Goal: Information Seeking & Learning: Learn about a topic

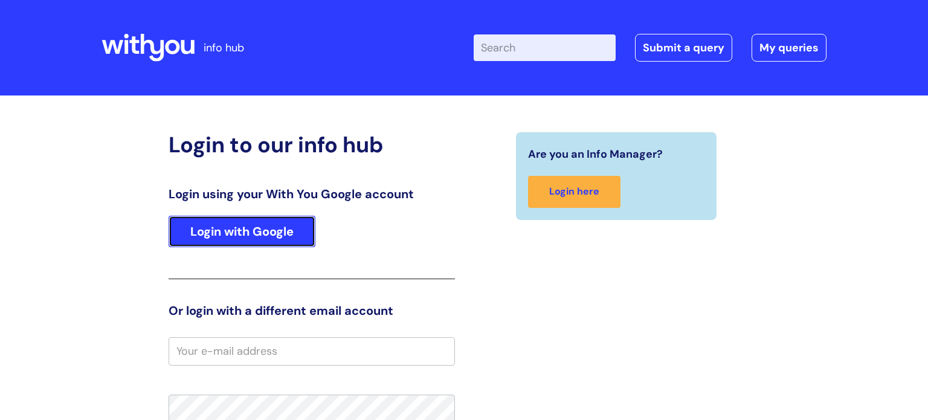
click at [274, 230] on link "Login with Google" at bounding box center [242, 231] width 147 height 31
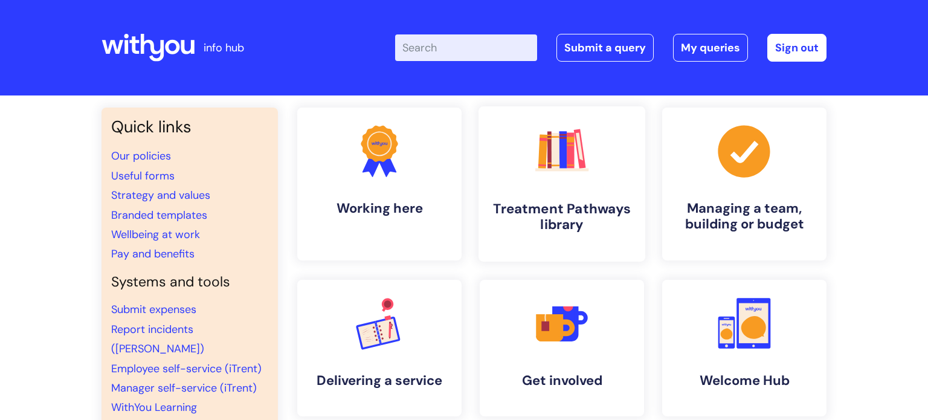
click at [590, 201] on h4 "Treatment Pathways library" at bounding box center [561, 217] width 147 height 33
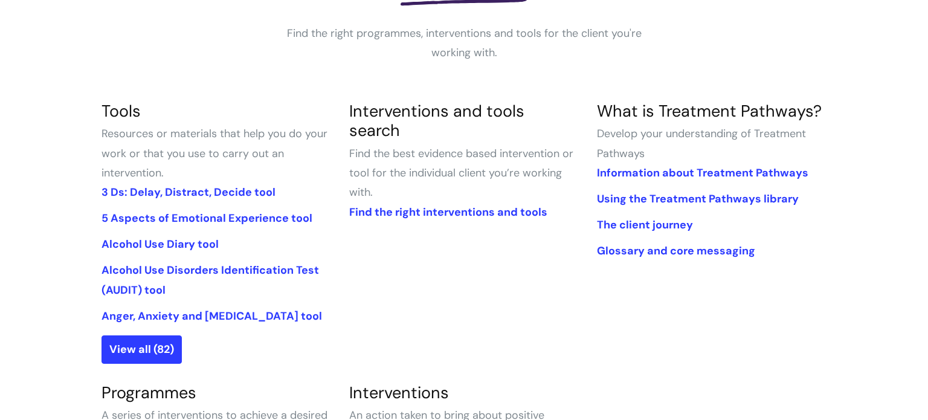
scroll to position [224, 0]
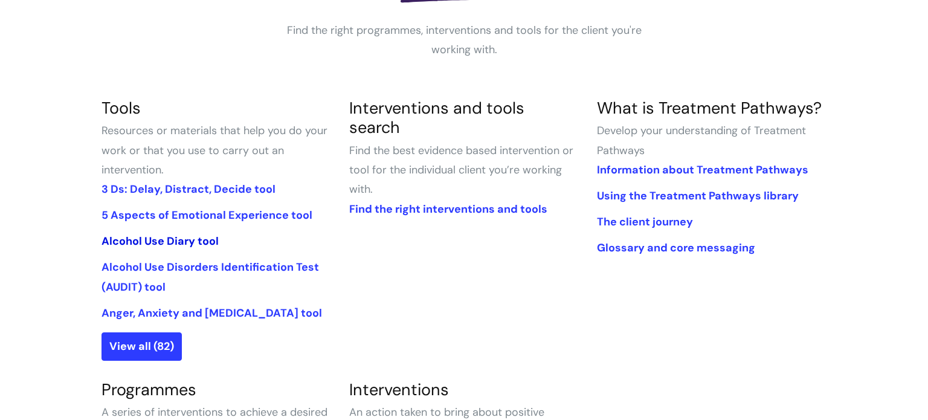
click at [177, 241] on link "Alcohol Use Diary tool" at bounding box center [159, 241] width 117 height 14
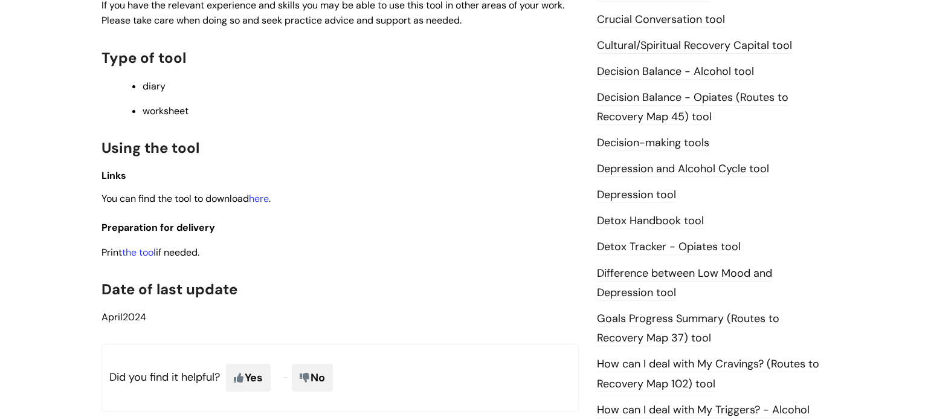
scroll to position [546, 0]
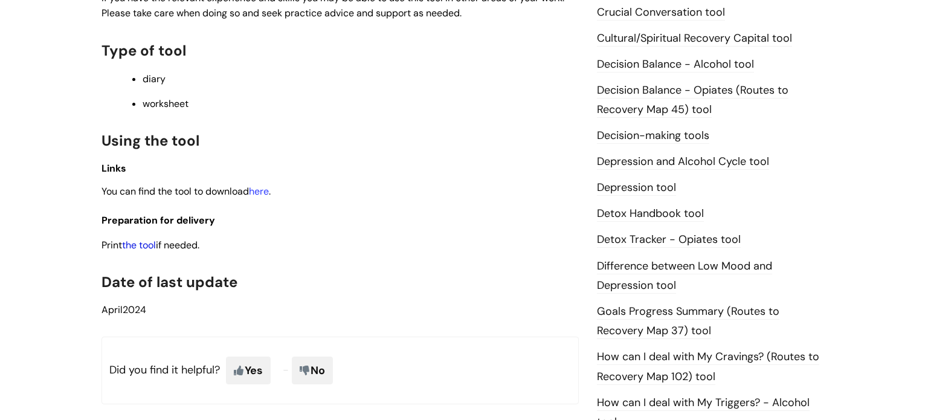
click at [144, 245] on link "the tool" at bounding box center [139, 245] width 34 height 13
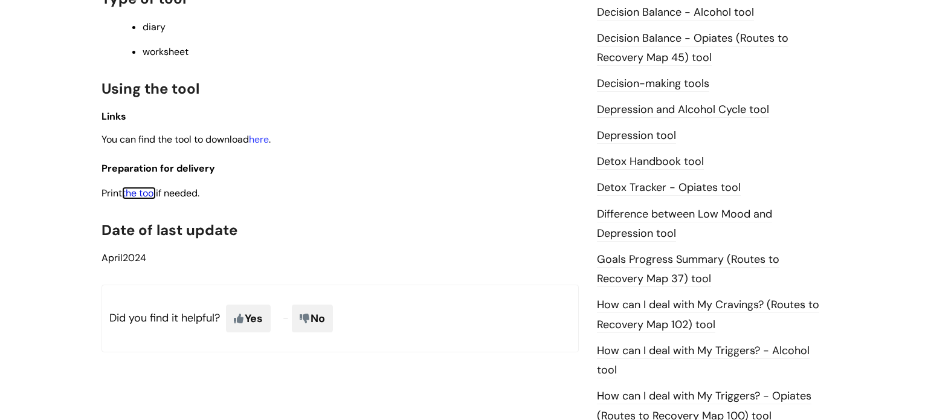
scroll to position [642, 0]
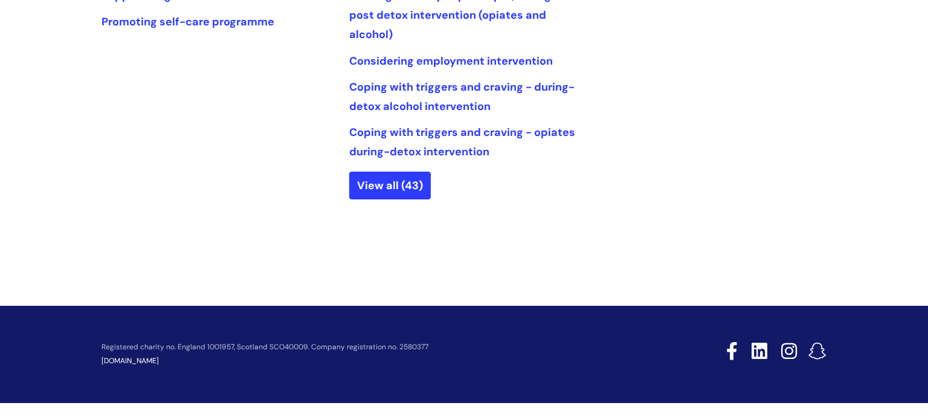
scroll to position [746, 0]
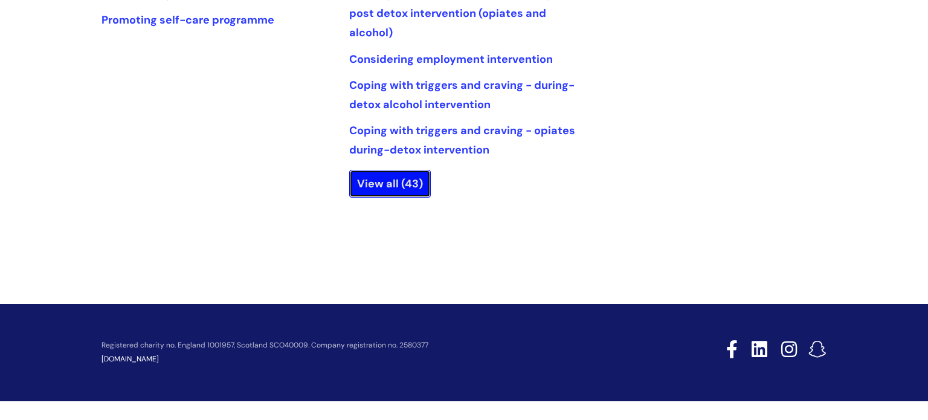
click at [371, 187] on link "View all (43)" at bounding box center [390, 184] width 82 height 28
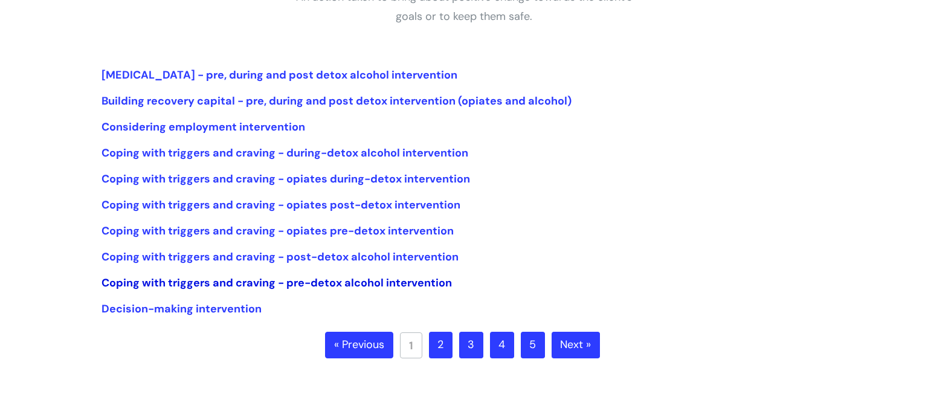
scroll to position [273, 0]
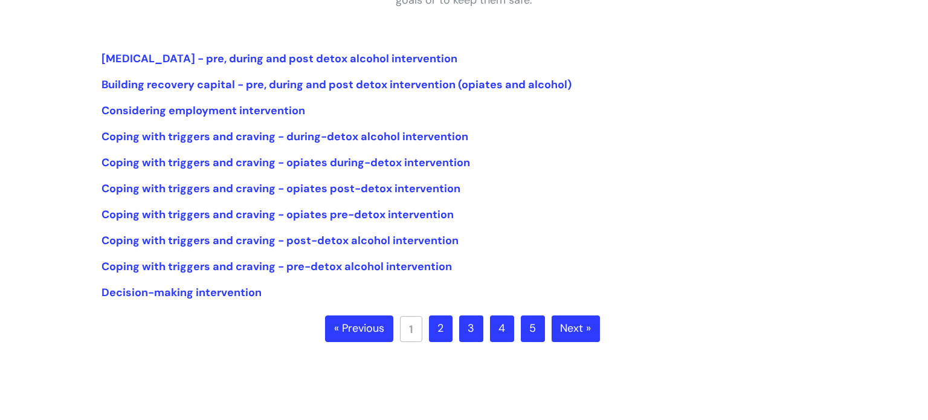
click at [444, 323] on link "2" at bounding box center [441, 328] width 24 height 27
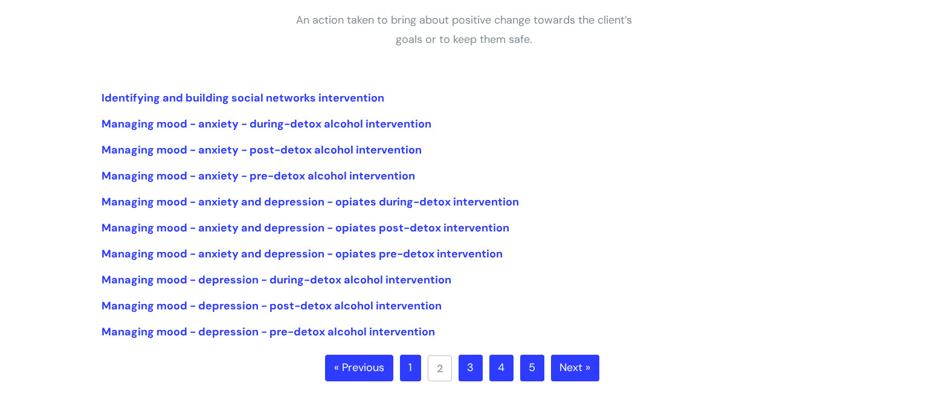
scroll to position [234, 0]
click at [466, 371] on link "3" at bounding box center [471, 367] width 24 height 27
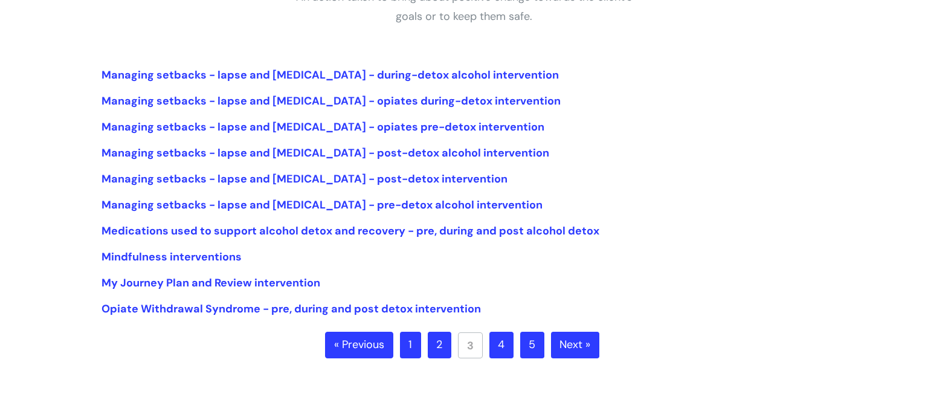
scroll to position [258, 0]
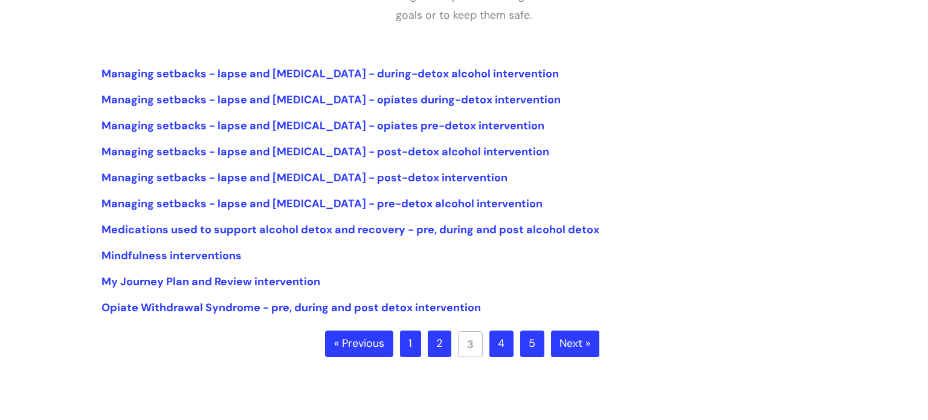
click at [507, 345] on link "4" at bounding box center [501, 343] width 24 height 27
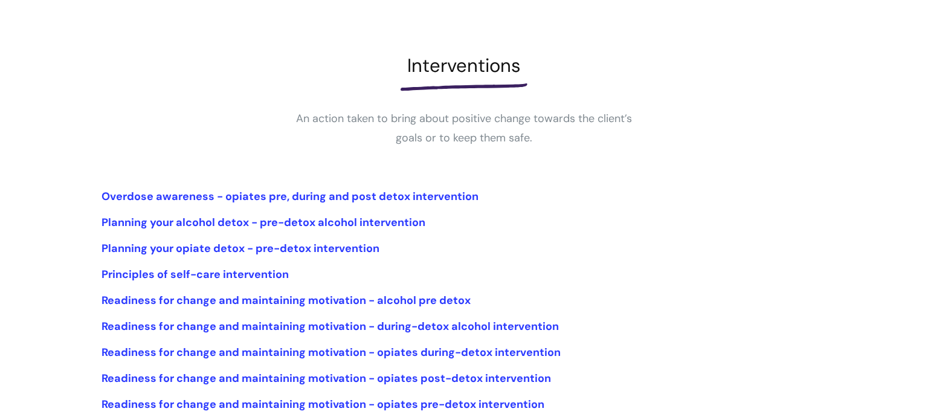
scroll to position [138, 0]
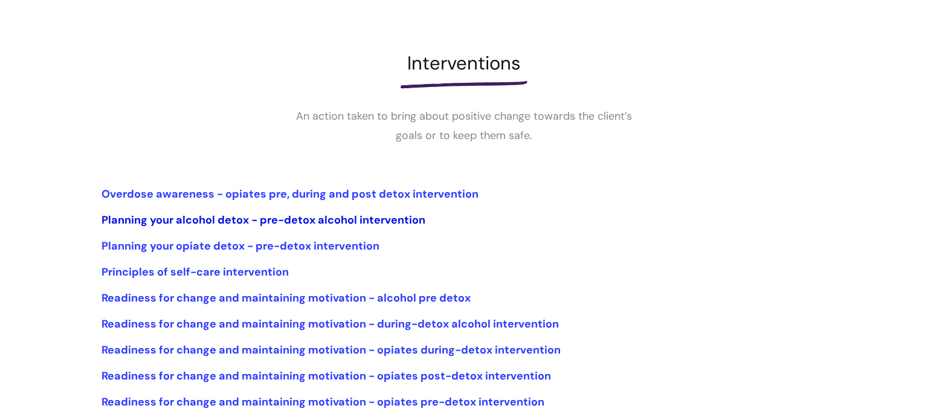
click at [358, 224] on link "Planning your alcohol detox - pre-detox alcohol intervention" at bounding box center [263, 220] width 324 height 14
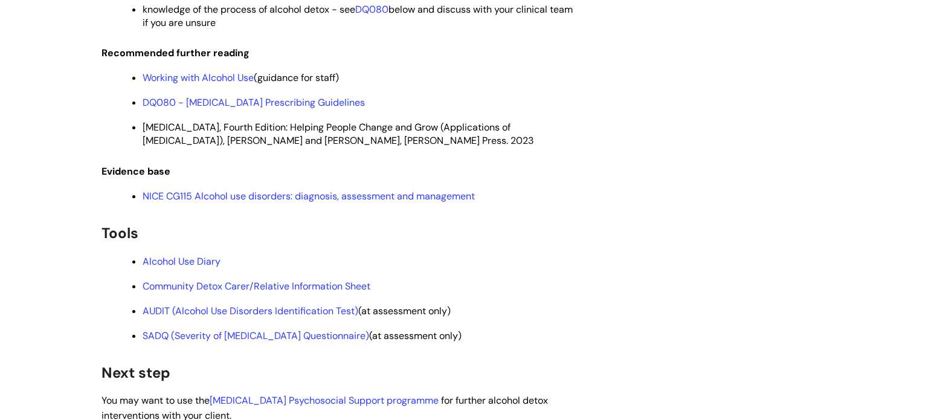
scroll to position [1961, 0]
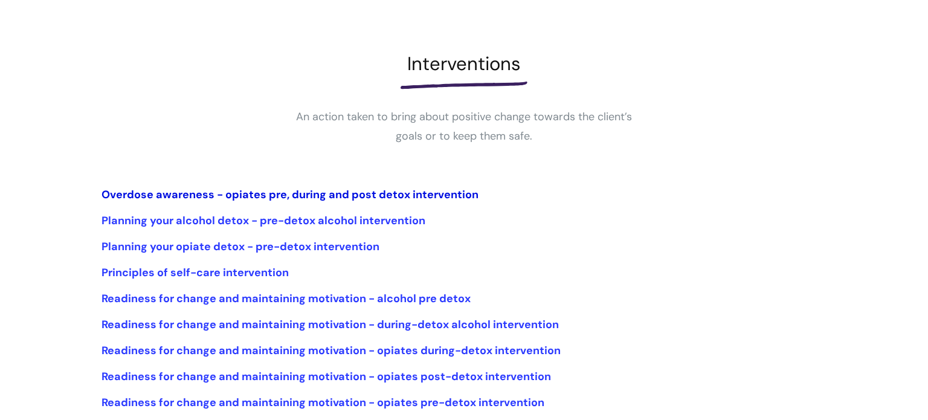
scroll to position [143, 0]
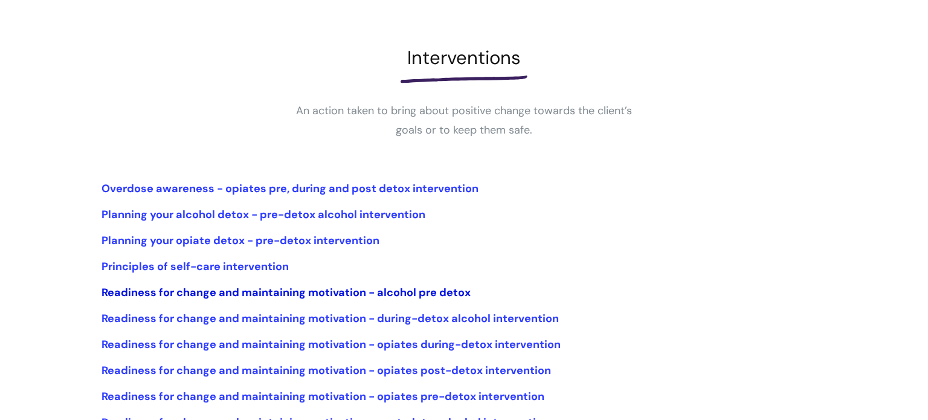
click at [401, 294] on link "Readiness for change and maintaining motivation - alcohol pre detox" at bounding box center [285, 292] width 369 height 14
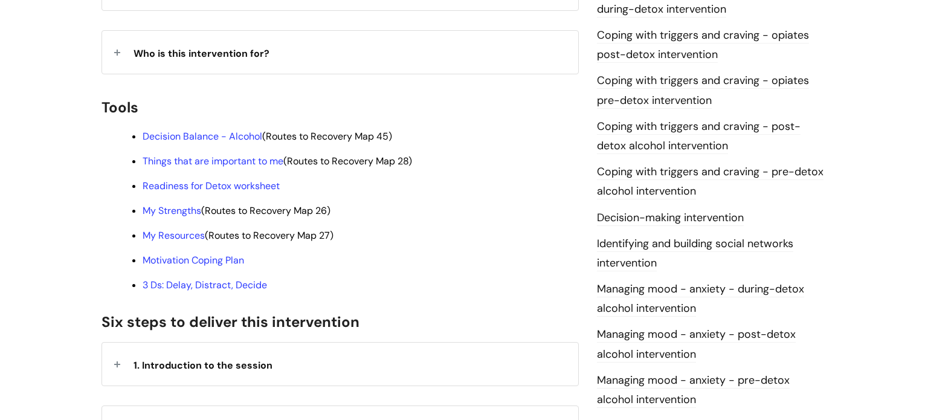
scroll to position [372, 0]
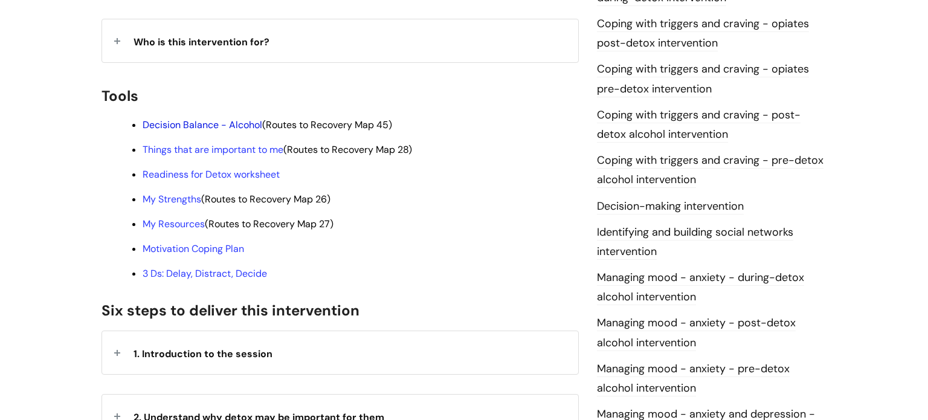
click at [198, 118] on link "Decision Balance - Alcohol" at bounding box center [203, 124] width 120 height 13
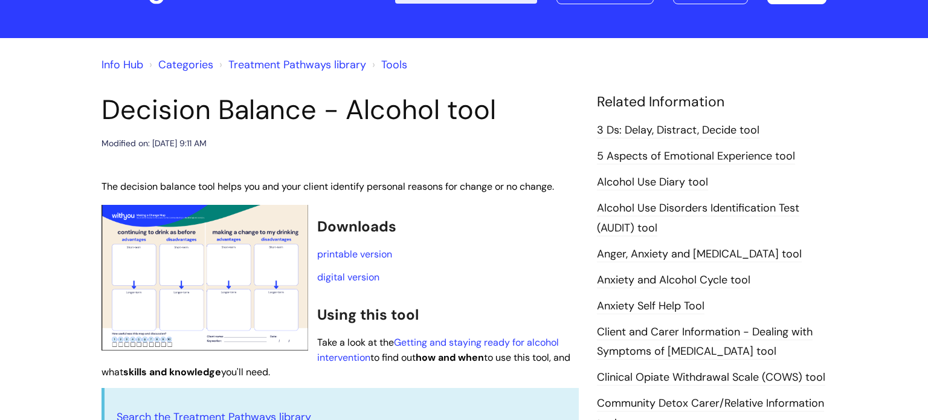
scroll to position [60, 0]
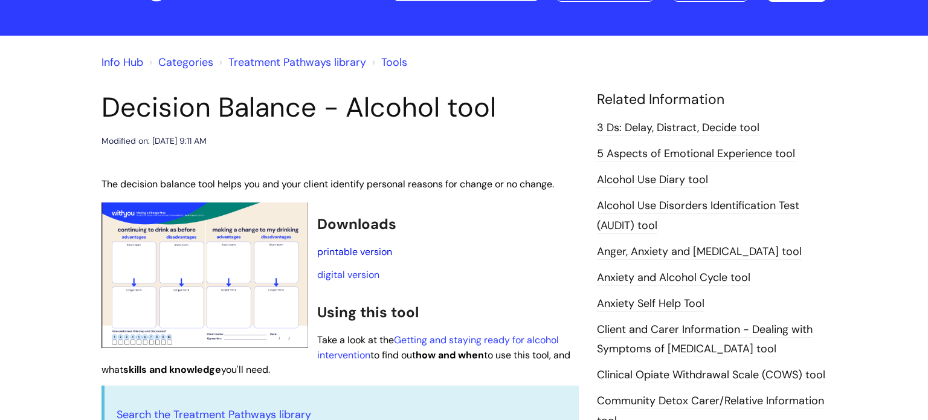
click at [338, 249] on link "printable version" at bounding box center [354, 251] width 75 height 13
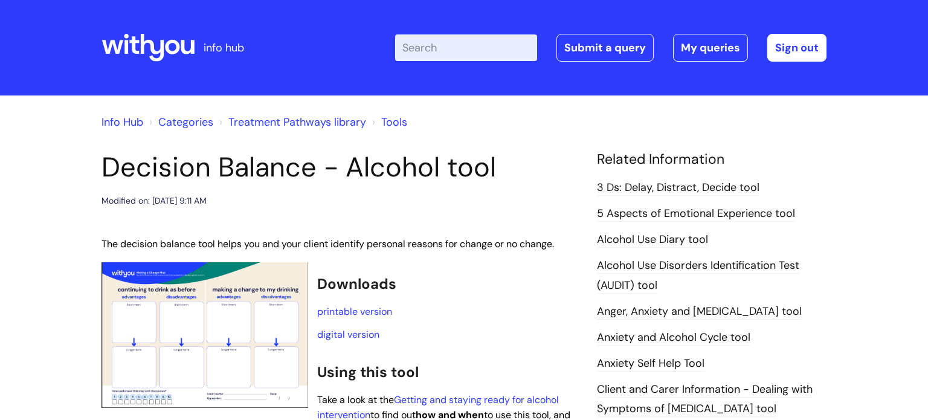
scroll to position [59, 0]
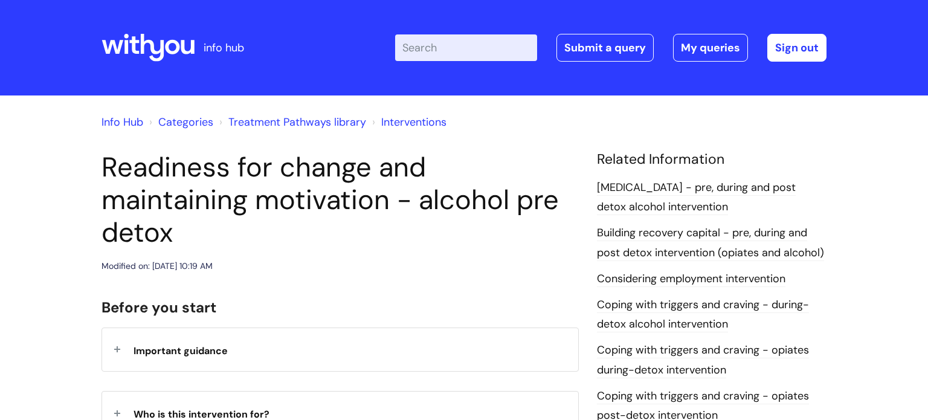
scroll to position [372, 0]
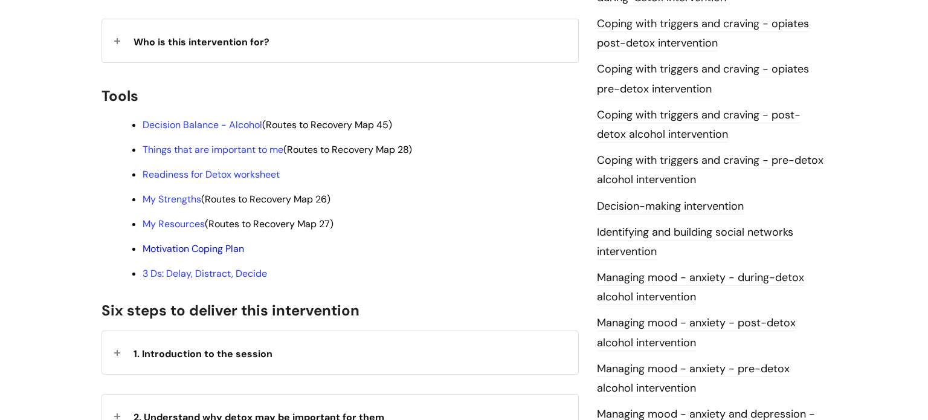
click at [163, 242] on link "Motivation Coping Plan" at bounding box center [193, 248] width 101 height 13
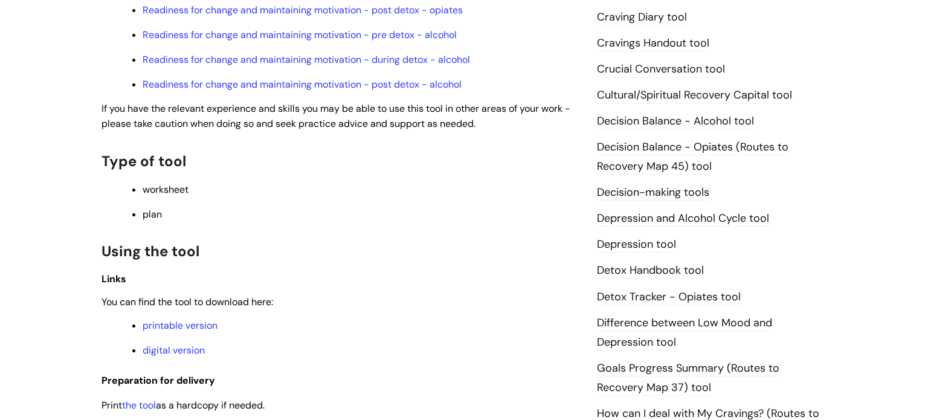
scroll to position [524, 0]
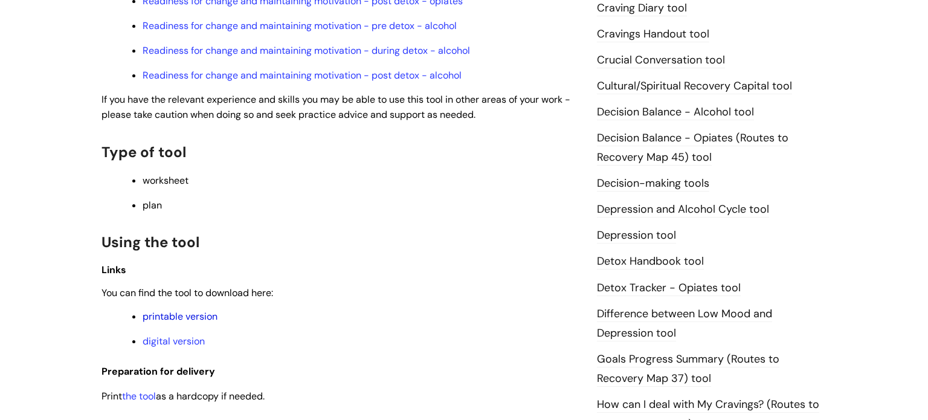
click at [208, 320] on link "printable version" at bounding box center [180, 316] width 75 height 13
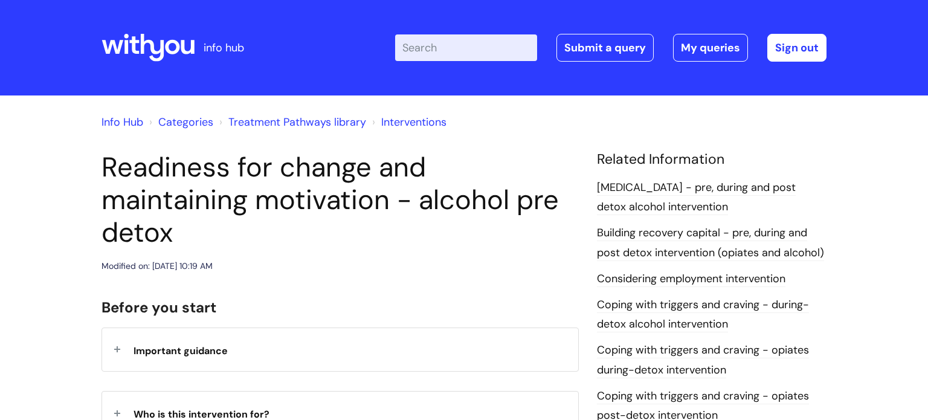
scroll to position [372, 0]
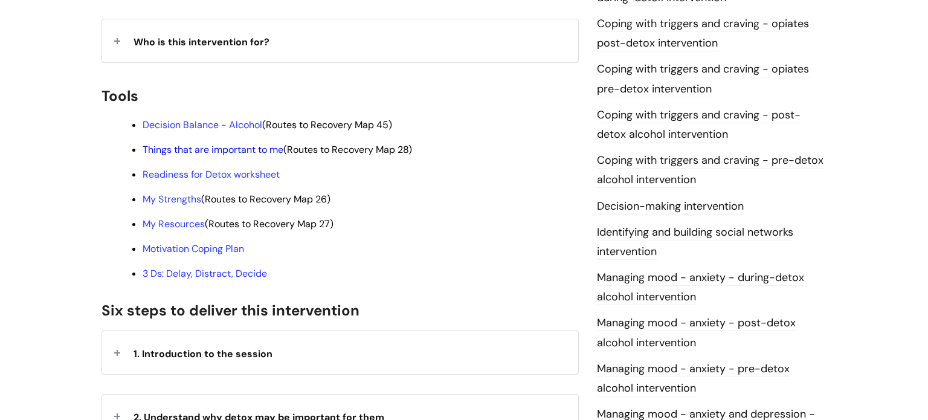
click at [220, 143] on link "Things that are important to me" at bounding box center [213, 149] width 141 height 13
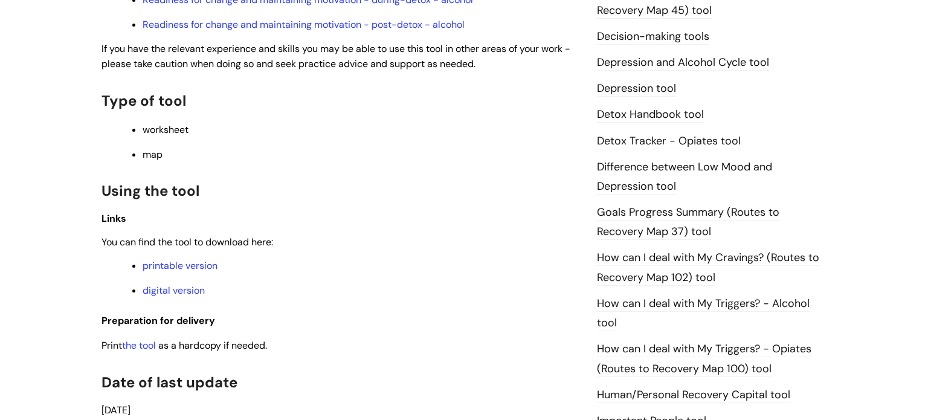
scroll to position [673, 0]
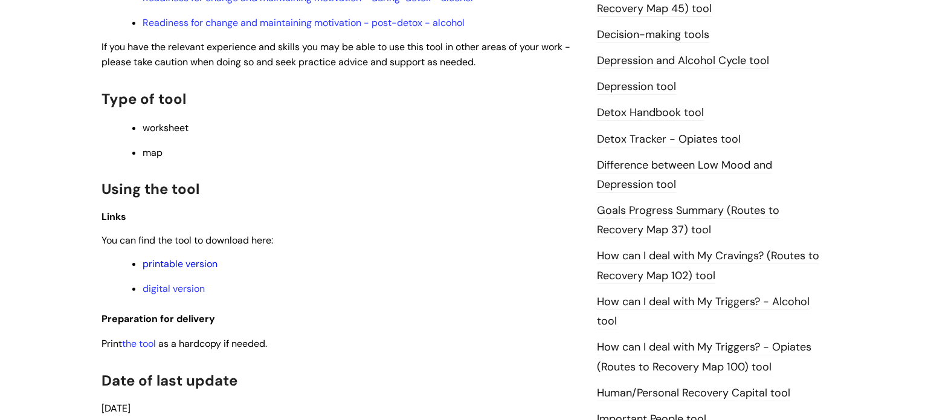
click at [175, 270] on link "printable version" at bounding box center [180, 263] width 75 height 13
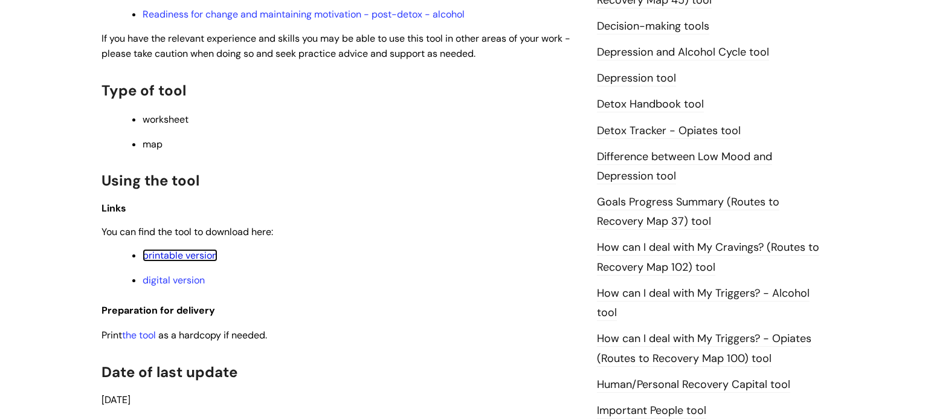
scroll to position [683, 0]
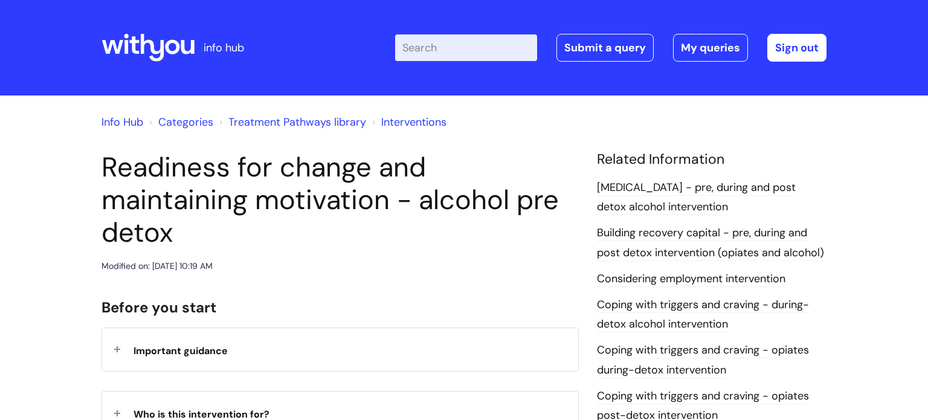
click at [172, 50] on icon at bounding box center [147, 47] width 93 height 29
